Goal: Transaction & Acquisition: Book appointment/travel/reservation

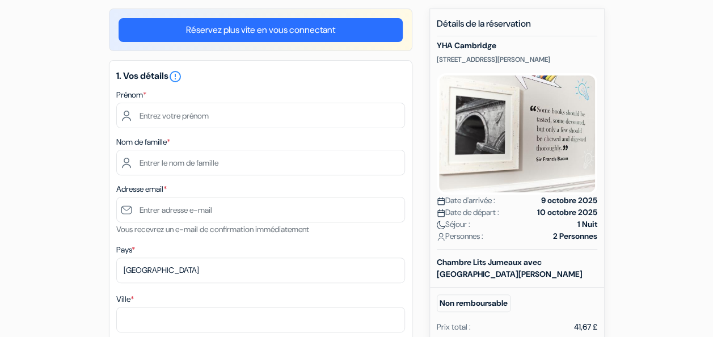
scroll to position [100, 0]
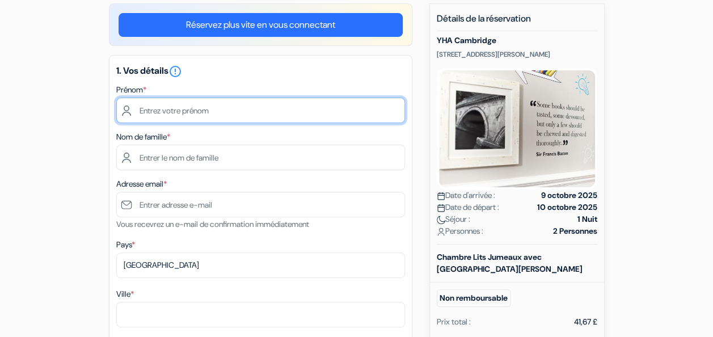
click at [180, 117] on input "text" at bounding box center [260, 111] width 289 height 26
type input "Juliane"
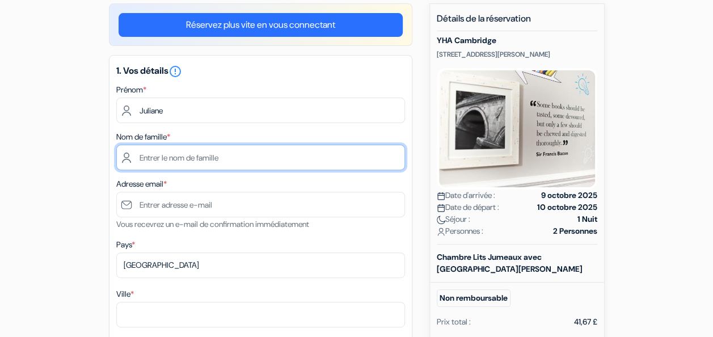
click at [376, 149] on input "text" at bounding box center [260, 158] width 289 height 26
type input "Dosba"
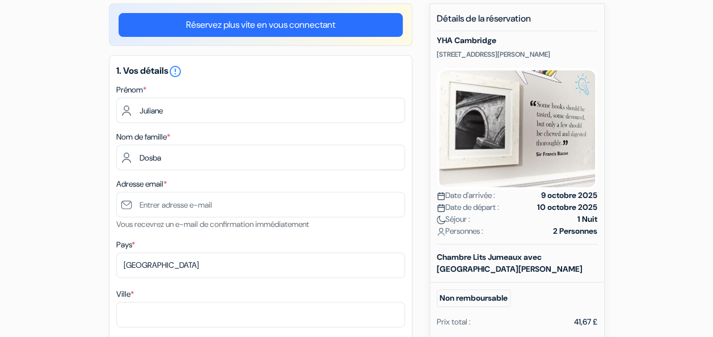
click at [393, 184] on div "Adresse email * Vous recevrez un e-mail de confirmation immédiatement" at bounding box center [260, 204] width 289 height 54
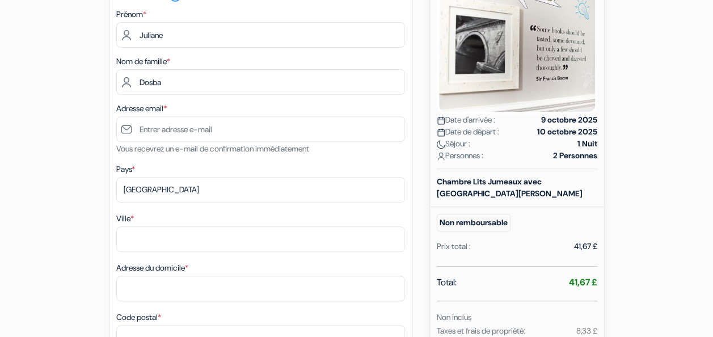
scroll to position [176, 0]
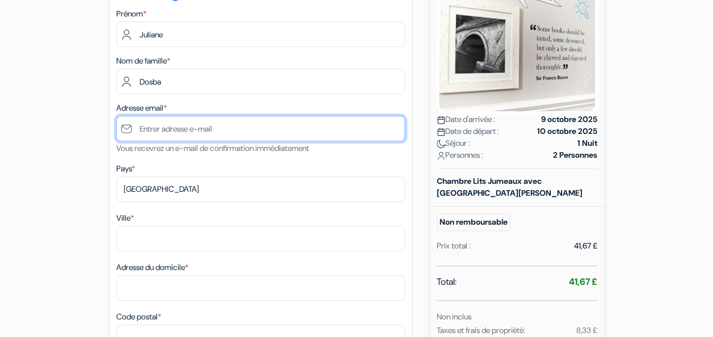
click at [212, 131] on input "text" at bounding box center [260, 129] width 289 height 26
type input "[EMAIL_ADDRESS][DOMAIN_NAME]"
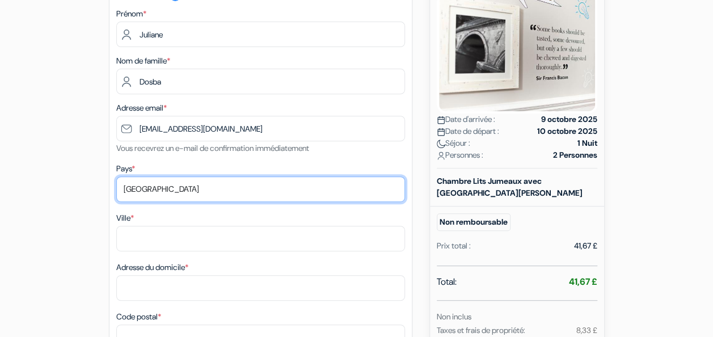
select select "fr"
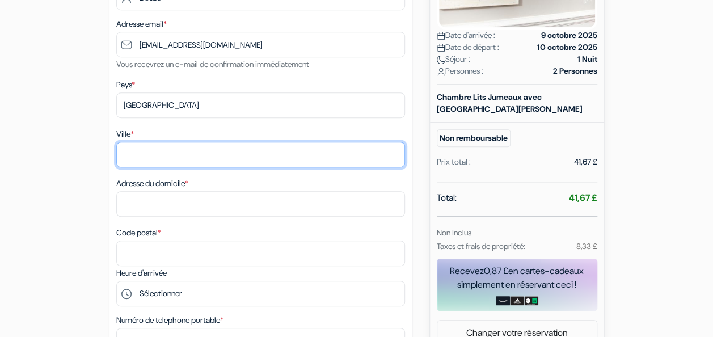
click at [164, 158] on input "Ville *" at bounding box center [260, 155] width 289 height 26
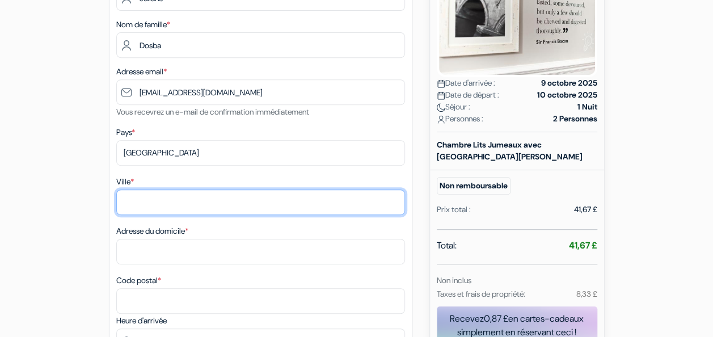
scroll to position [213, 0]
type input "T"
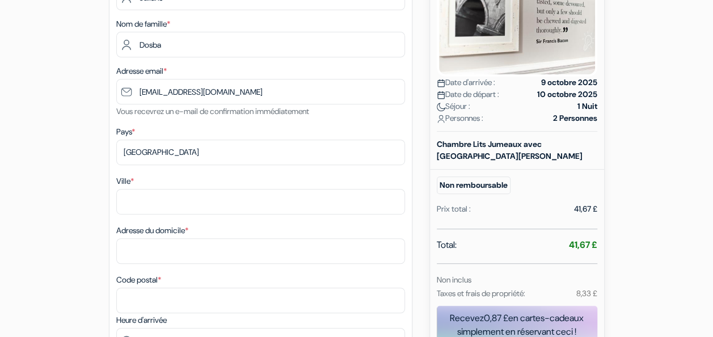
click at [192, 140] on div "Pays * Selectionner le pays Abkhazie [GEOGRAPHIC_DATA] [GEOGRAPHIC_DATA] [GEOGR…" at bounding box center [260, 145] width 289 height 40
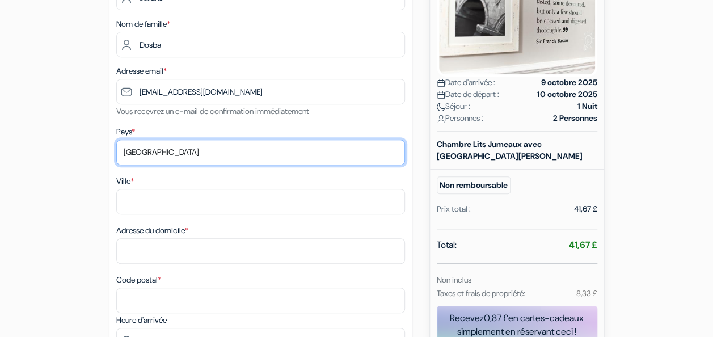
click at [191, 152] on select "Selectionner le pays Abkhazie [GEOGRAPHIC_DATA] [GEOGRAPHIC_DATA] [GEOGRAPHIC_D…" at bounding box center [260, 153] width 289 height 26
select select "gb"
click at [116, 140] on select "Selectionner le pays Abkhazie [GEOGRAPHIC_DATA] [GEOGRAPHIC_DATA] [GEOGRAPHIC_D…" at bounding box center [260, 153] width 289 height 26
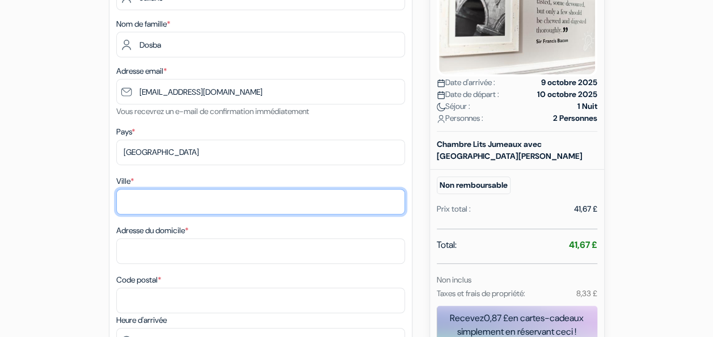
click at [187, 195] on input "Ville *" at bounding box center [260, 202] width 289 height 26
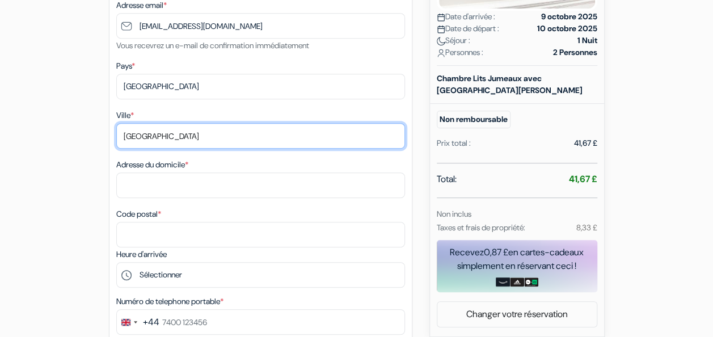
type input "[GEOGRAPHIC_DATA]"
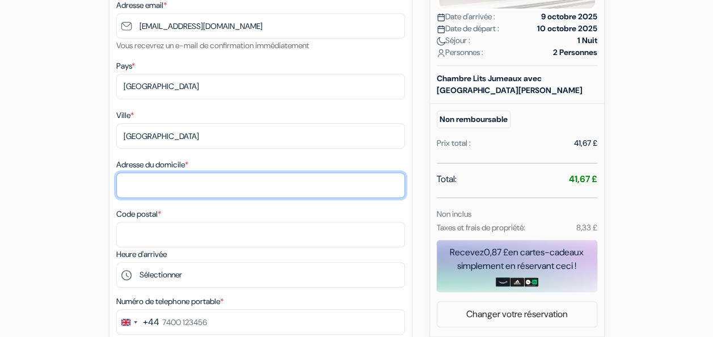
click at [170, 193] on input "Adresse du domicile *" at bounding box center [260, 186] width 289 height 26
type input "[STREET_ADDRESS]"
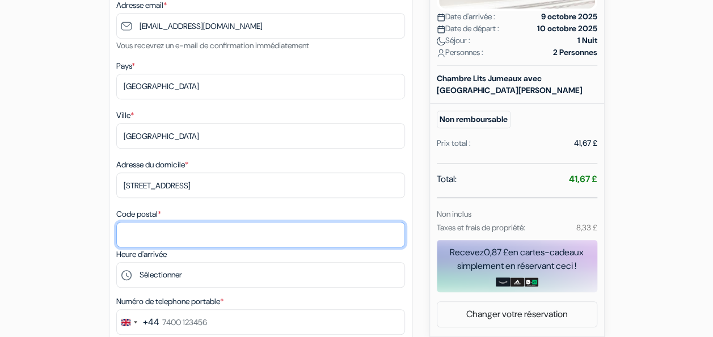
click at [182, 245] on input "Code postal *" at bounding box center [260, 235] width 289 height 26
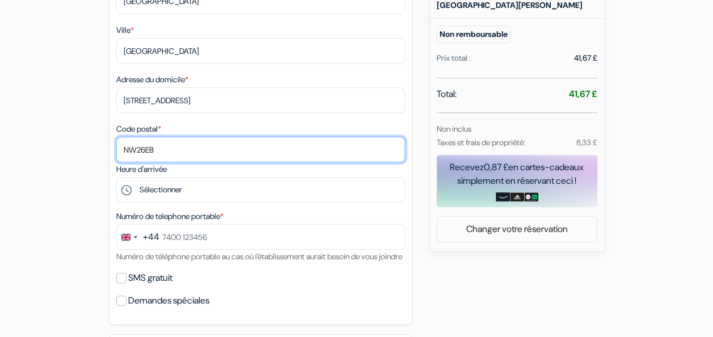
scroll to position [367, 0]
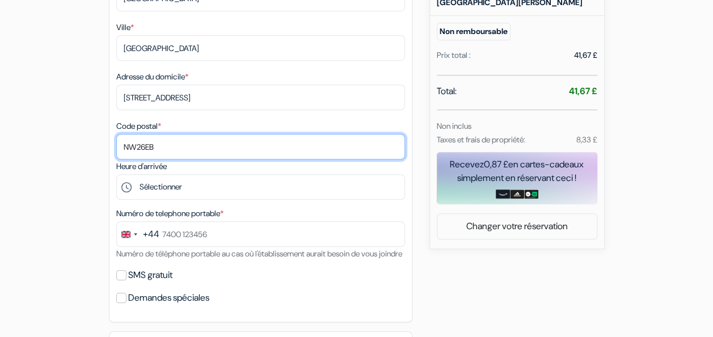
type input "NW26EB"
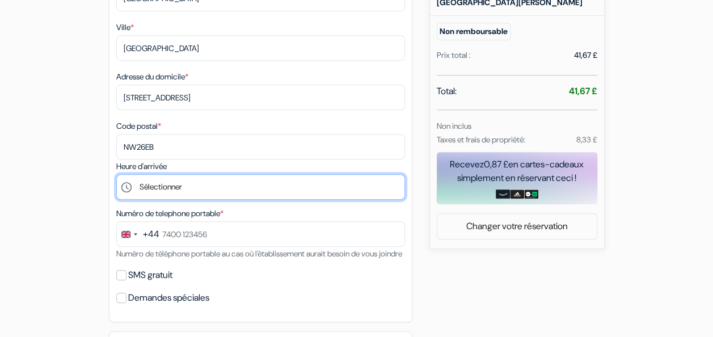
click at [156, 190] on select "Sélectionner 15:00 16:00 17:00 18:00 19:00 20:00 21:00 22:00 23:00 0:00" at bounding box center [260, 187] width 289 height 26
select select "18"
click at [116, 177] on select "Sélectionner 15:00 16:00 17:00 18:00 19:00 20:00 21:00 22:00 23:00 0:00" at bounding box center [260, 187] width 289 height 26
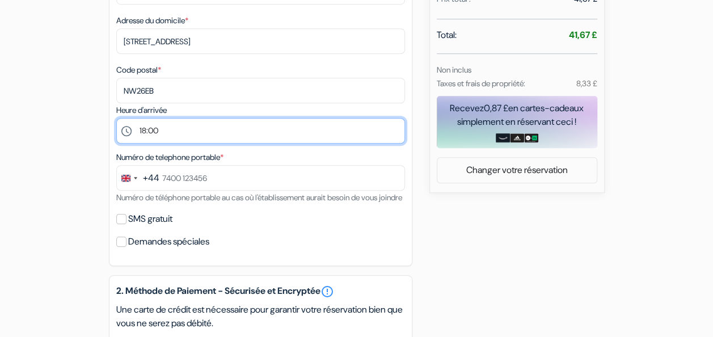
scroll to position [431, 0]
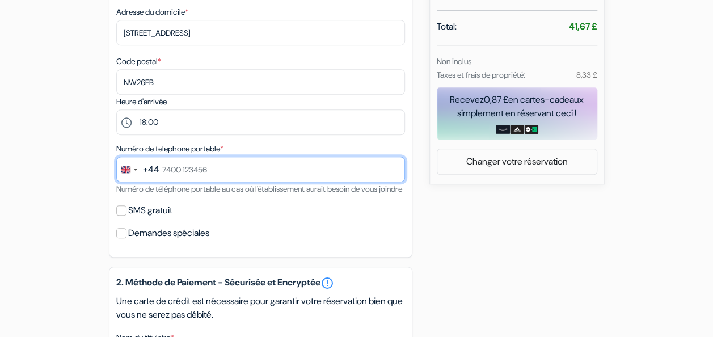
click at [213, 178] on input "text" at bounding box center [260, 170] width 289 height 26
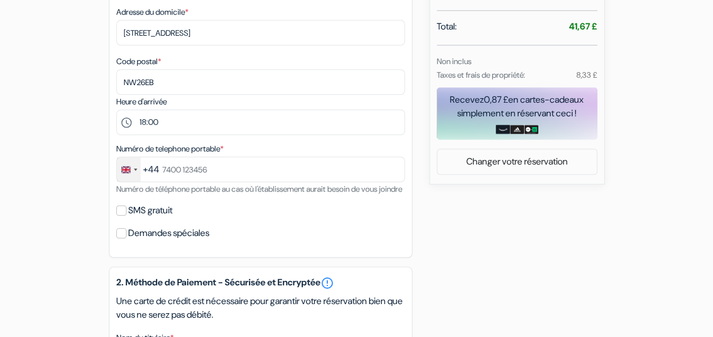
click at [137, 174] on div "Change country, selected United Kingdom (+44)" at bounding box center [129, 169] width 24 height 24
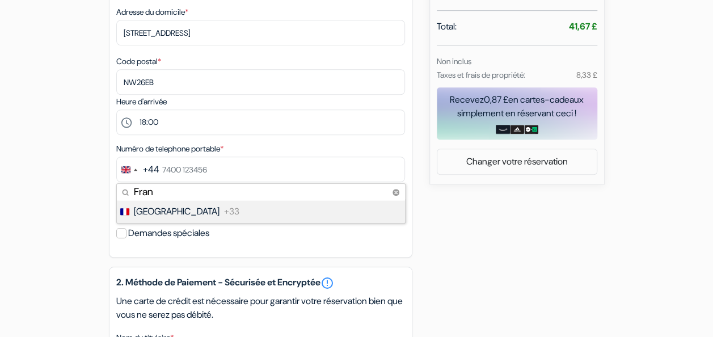
type input "Fran"
click at [150, 217] on span "[GEOGRAPHIC_DATA]" at bounding box center [177, 212] width 86 height 14
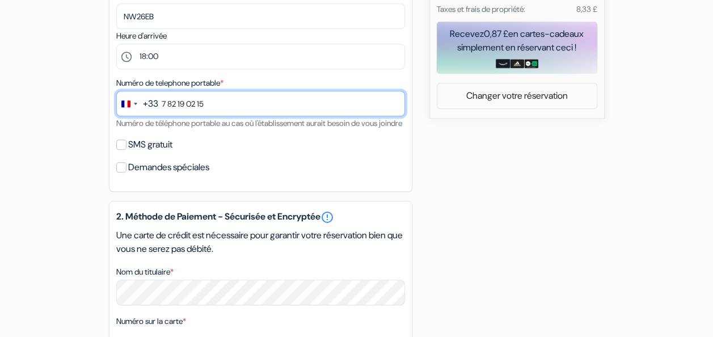
scroll to position [498, 0]
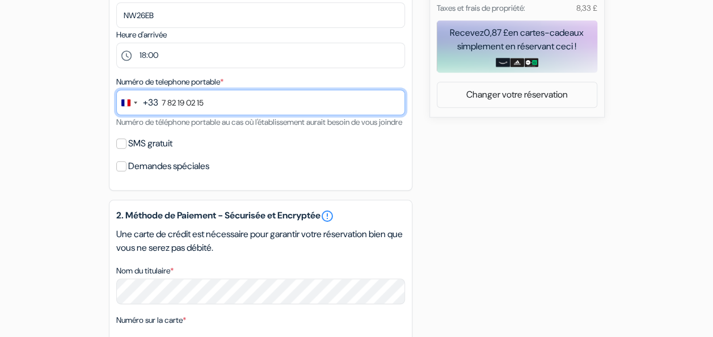
type input "7 82 19 02 15"
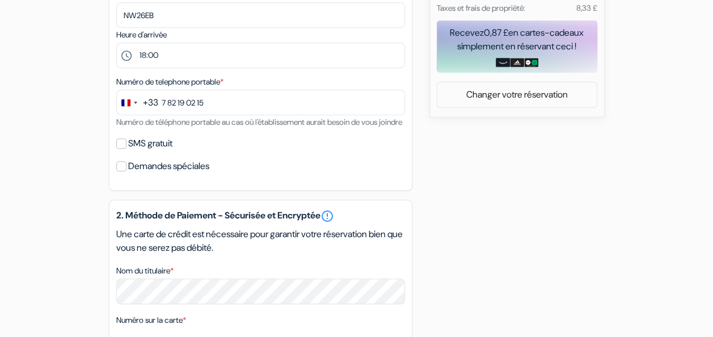
click at [440, 188] on div "add_box YHA [GEOGRAPHIC_DATA] [STREET_ADDRESS][PERSON_NAME] Détails de l'établi…" at bounding box center [356, 114] width 647 height 1018
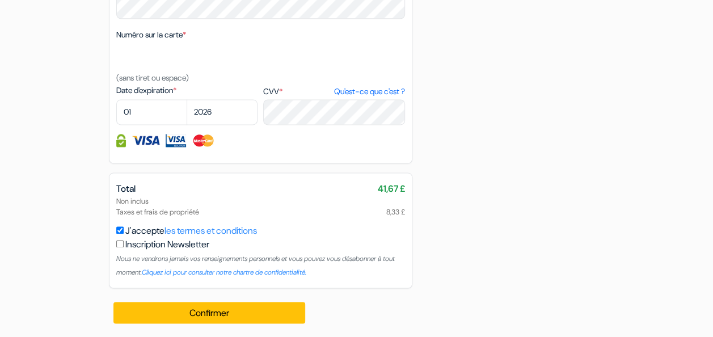
scroll to position [800, 0]
click at [158, 111] on select "01 02 03 04 05 06 07 08 09 10 11 12" at bounding box center [151, 112] width 71 height 26
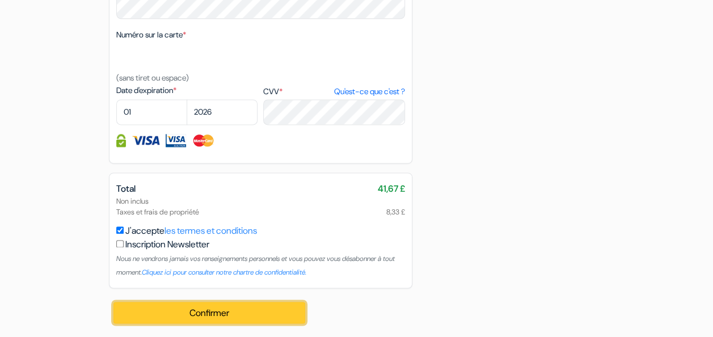
click at [198, 315] on button "Confirmer Loading..." at bounding box center [210, 313] width 192 height 22
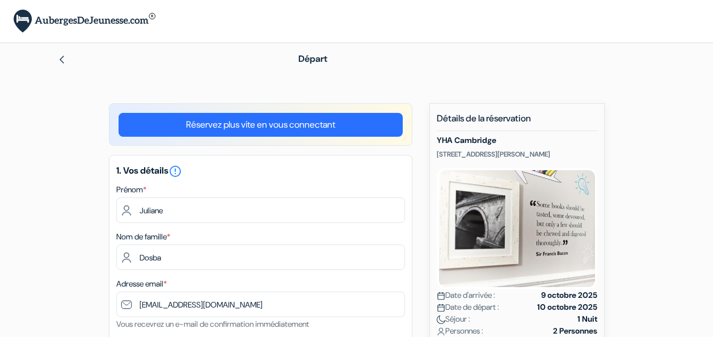
select select "18"
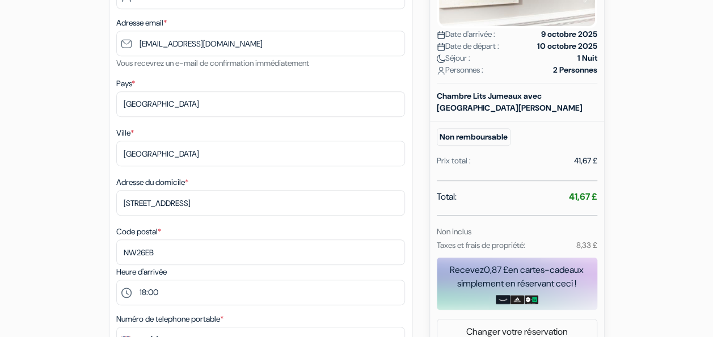
scroll to position [251, 0]
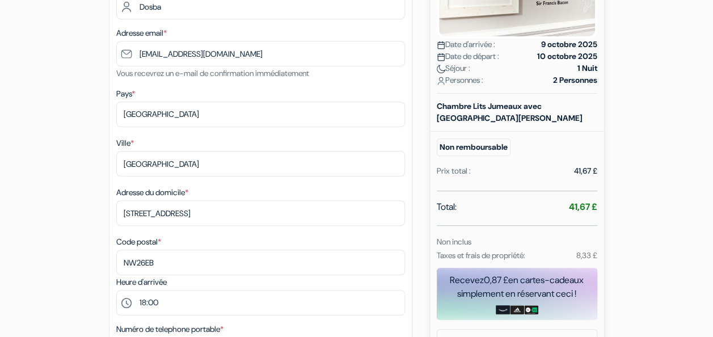
click at [396, 197] on div "Adresse du domicile * 22 oxgate gardens" at bounding box center [260, 206] width 289 height 40
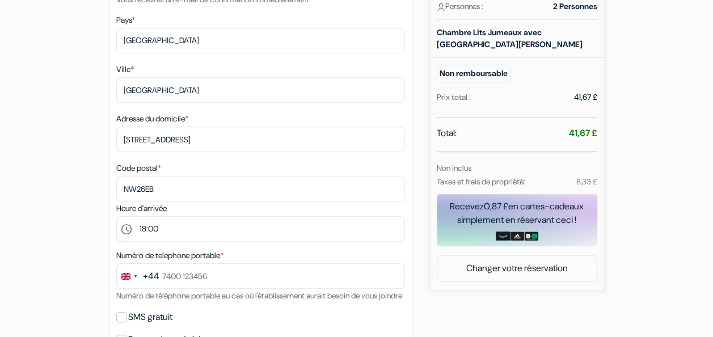
scroll to position [326, 0]
